Goal: Navigation & Orientation: Find specific page/section

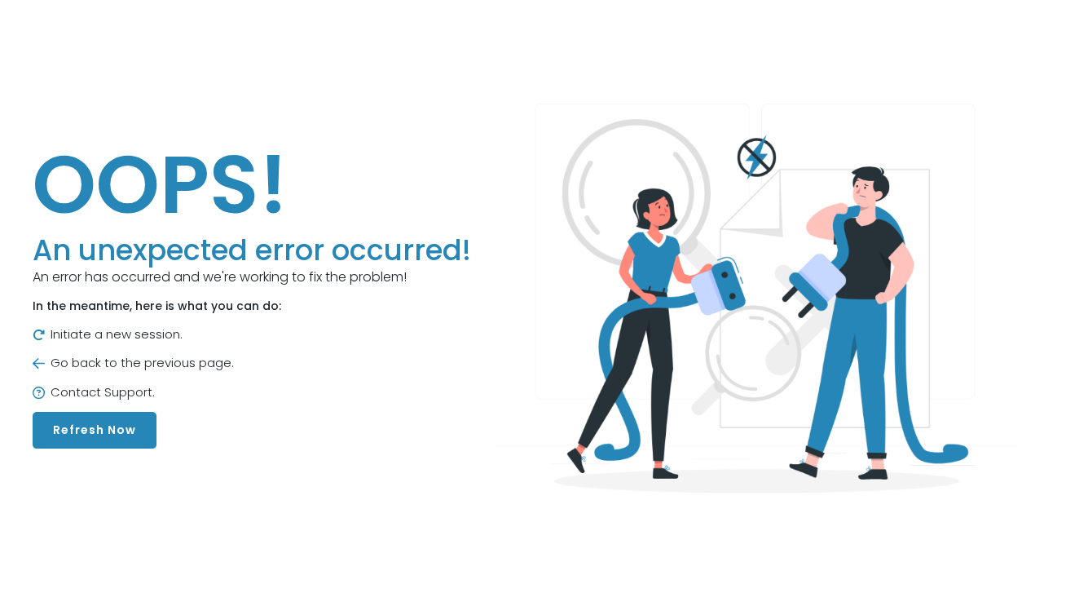
click at [121, 433] on button "Refresh Now" at bounding box center [95, 430] width 124 height 37
